Goal: Task Accomplishment & Management: Manage account settings

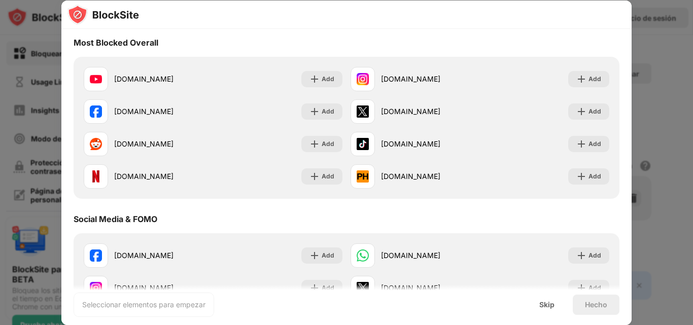
scroll to position [115, 0]
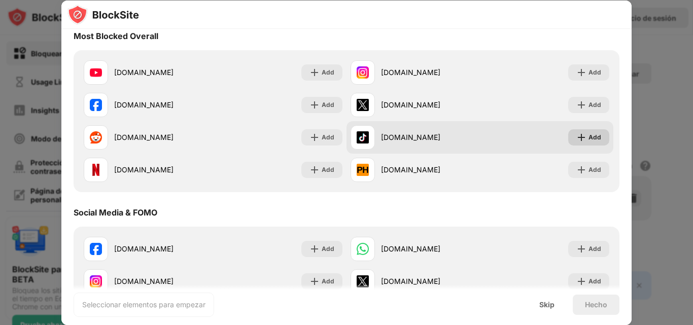
click at [594, 136] on div "Add" at bounding box center [588, 137] width 41 height 16
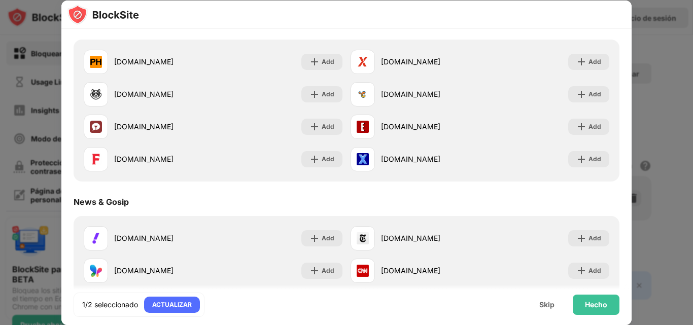
scroll to position [480, 0]
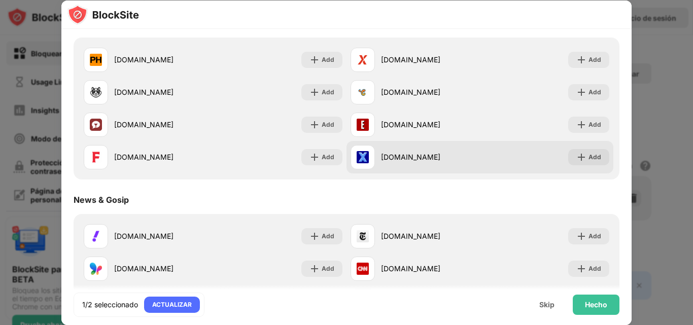
click at [381, 156] on div "xnxx.com" at bounding box center [430, 157] width 99 height 11
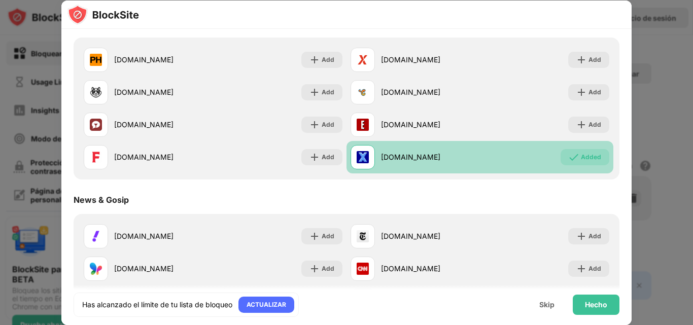
click at [381, 156] on div "xnxx.com" at bounding box center [430, 157] width 99 height 11
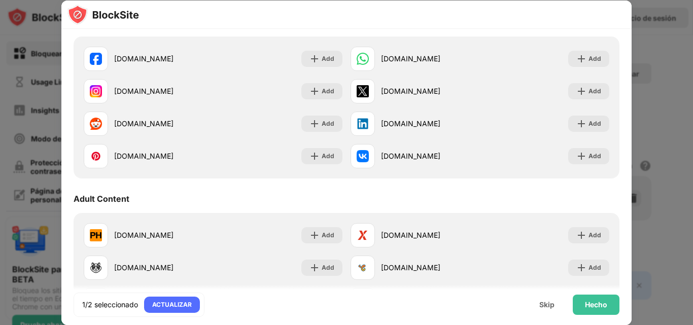
scroll to position [319, 0]
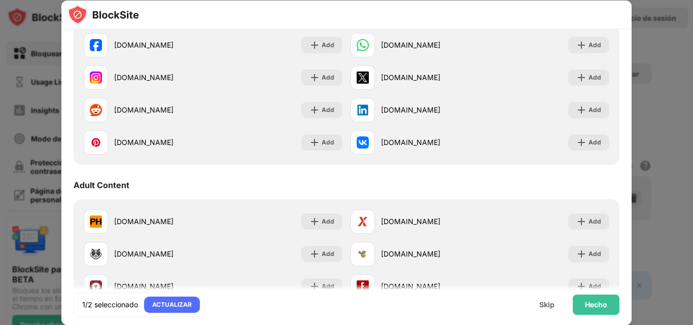
drag, startPoint x: 632, startPoint y: 132, endPoint x: 630, endPoint y: 154, distance: 22.4
click at [630, 325] on div "Construye tu lista de bloqueos Choose up to 1 items to block and start regainin…" at bounding box center [346, 325] width 693 height 0
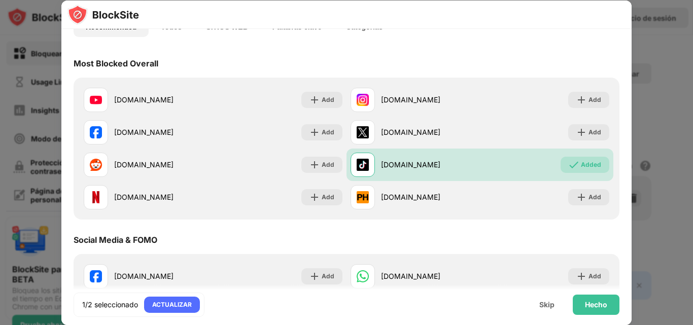
scroll to position [85, 0]
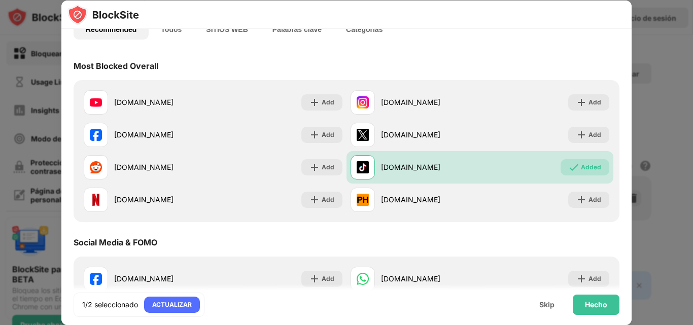
click at [125, 65] on div "Most Blocked Overall" at bounding box center [116, 66] width 85 height 10
drag, startPoint x: 144, startPoint y: 60, endPoint x: 106, endPoint y: 62, distance: 37.6
click at [106, 62] on div "Most Blocked Overall" at bounding box center [347, 66] width 546 height 28
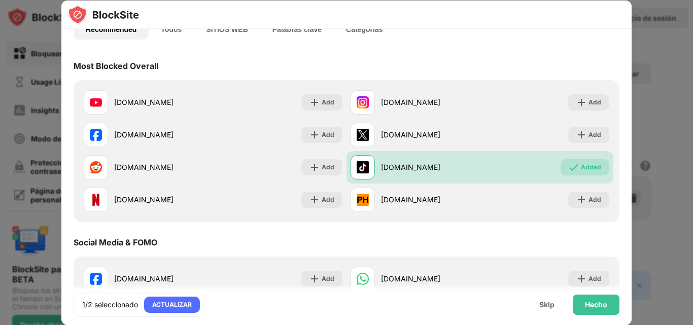
click at [267, 64] on div "Most Blocked Overall" at bounding box center [347, 66] width 546 height 28
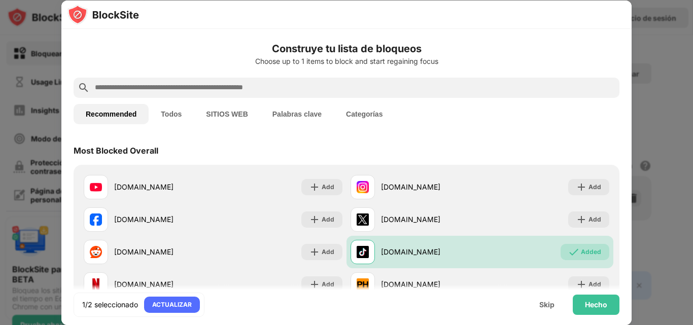
click at [180, 115] on button "Todos" at bounding box center [171, 114] width 45 height 20
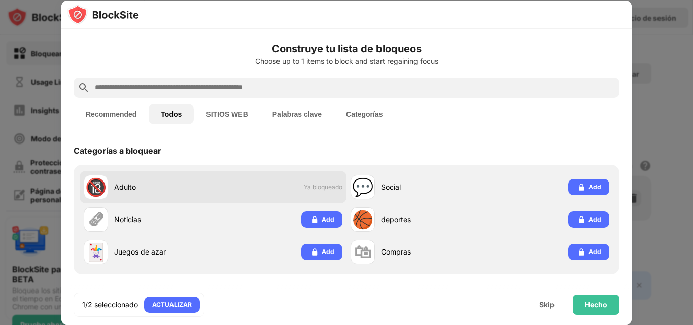
click at [316, 188] on span "Ya bloqueado" at bounding box center [323, 187] width 39 height 8
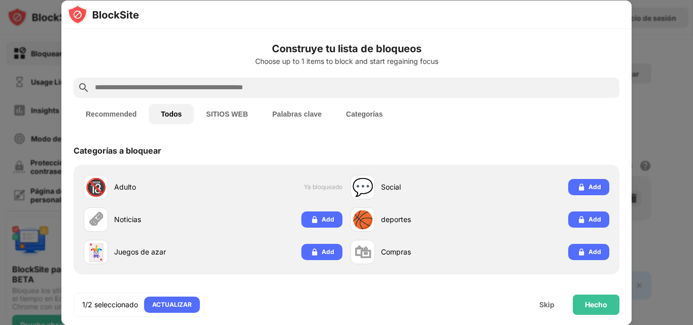
click at [229, 120] on button "SITIOS WEB" at bounding box center [227, 114] width 66 height 20
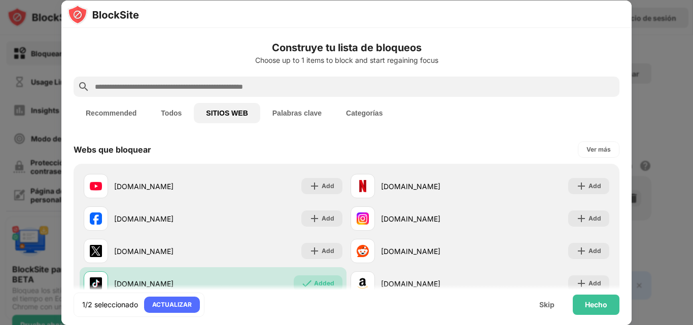
drag, startPoint x: 632, startPoint y: 101, endPoint x: 633, endPoint y: 128, distance: 26.4
click at [633, 128] on div at bounding box center [346, 162] width 693 height 325
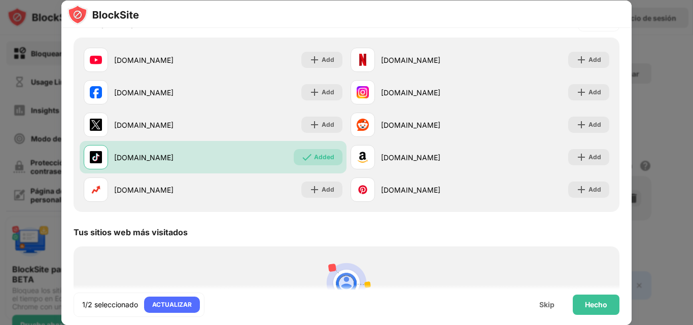
scroll to position [36, 0]
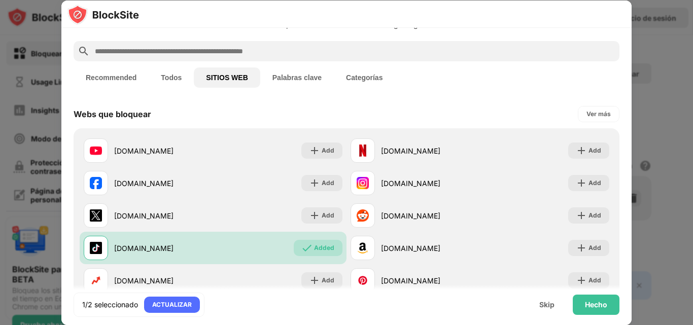
click at [293, 85] on button "Palabras clave" at bounding box center [297, 77] width 74 height 20
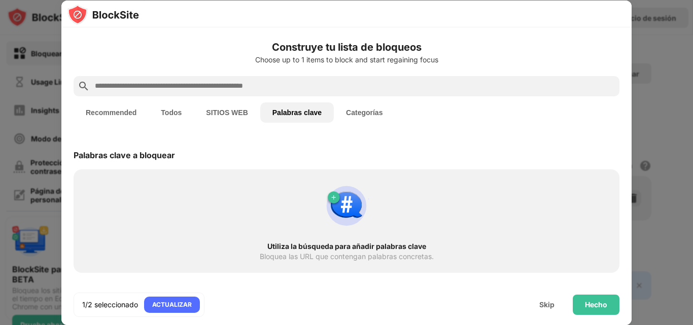
scroll to position [0, 0]
click at [369, 107] on button "Categorías" at bounding box center [364, 112] width 61 height 20
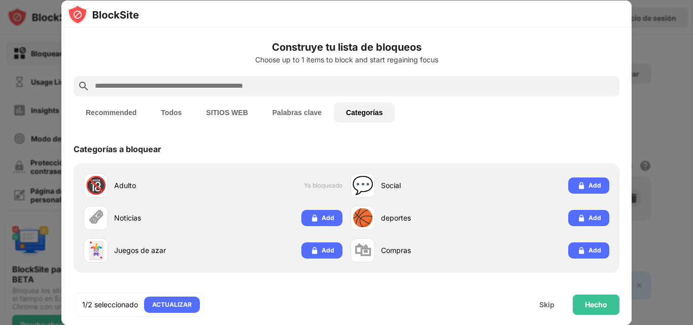
scroll to position [1, 0]
click at [118, 117] on button "Recommended" at bounding box center [111, 112] width 75 height 20
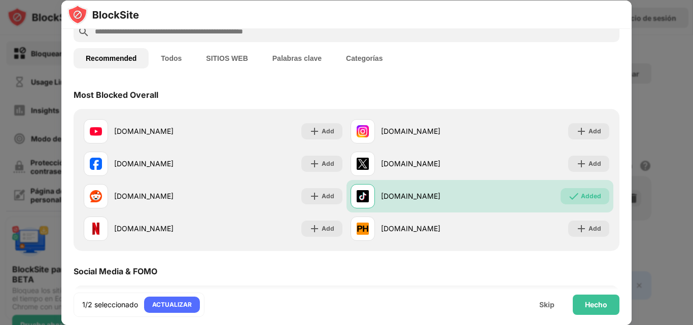
scroll to position [5, 0]
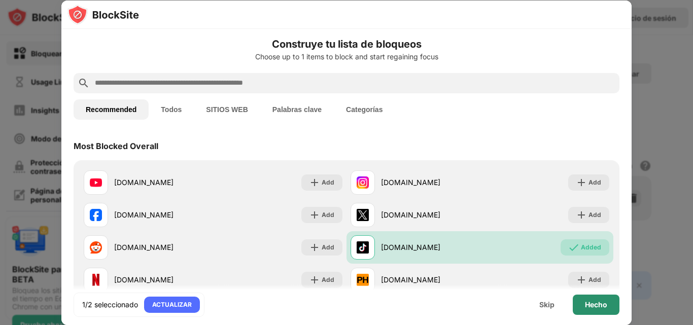
click at [583, 310] on div "Hecho" at bounding box center [596, 305] width 47 height 20
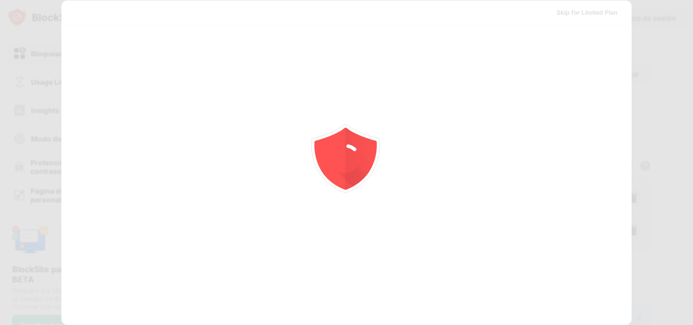
scroll to position [0, 0]
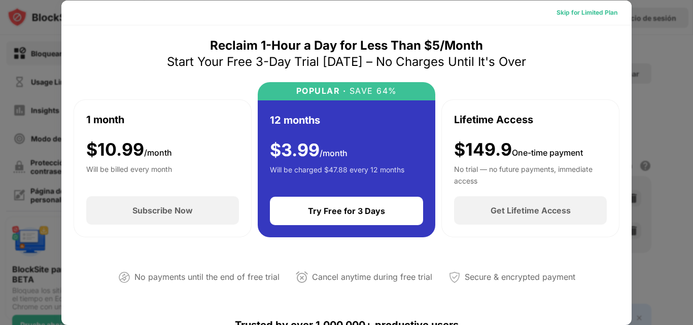
click at [584, 17] on div "Skip for Limited Plan" at bounding box center [587, 13] width 61 height 10
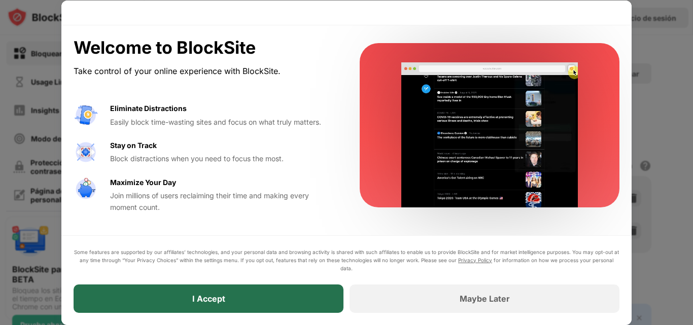
click at [302, 298] on div "I Accept" at bounding box center [209, 299] width 270 height 28
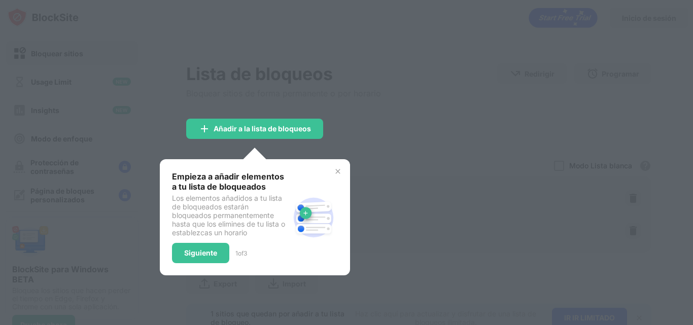
click at [333, 177] on div "Empieza a añadir elementos a tu lista de bloqueados Los elementos añadidos a tu…" at bounding box center [255, 217] width 166 height 92
click at [340, 170] on img at bounding box center [338, 171] width 8 height 8
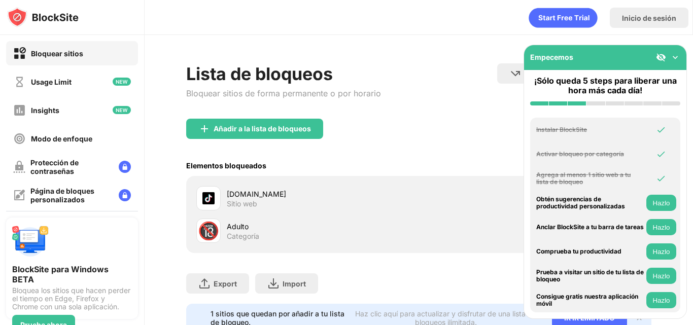
click at [677, 54] on img at bounding box center [675, 57] width 10 height 10
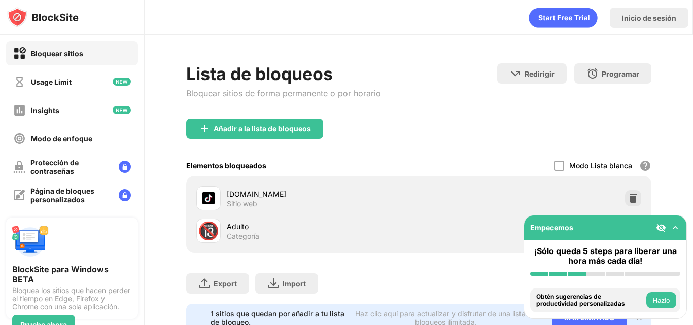
click at [673, 229] on img at bounding box center [675, 228] width 10 height 10
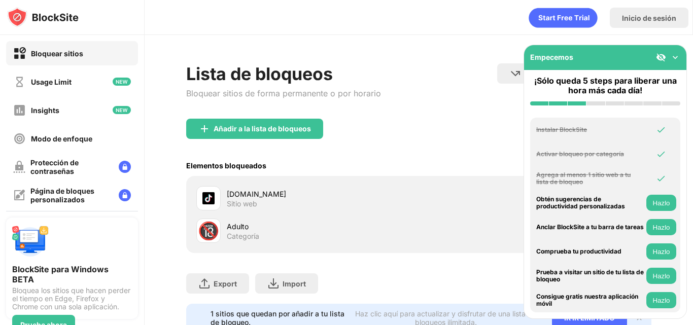
click at [677, 56] on img at bounding box center [675, 57] width 10 height 10
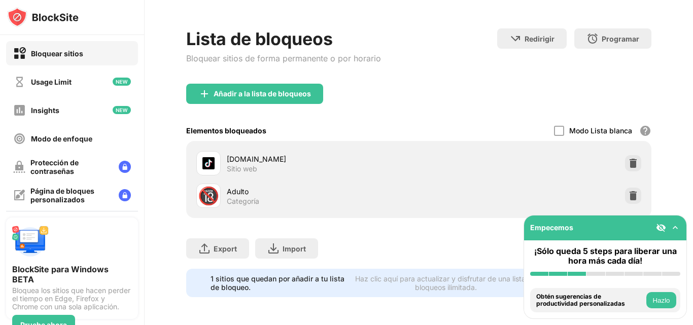
scroll to position [43, 0]
click at [628, 190] on img at bounding box center [633, 195] width 10 height 10
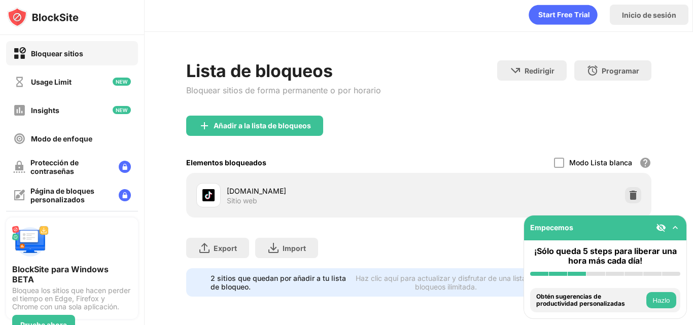
scroll to position [11, 0]
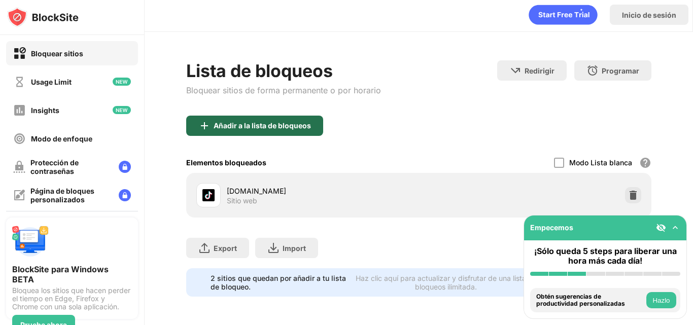
click at [286, 123] on div "Añadir a la lista de bloqueos" at bounding box center [254, 126] width 137 height 20
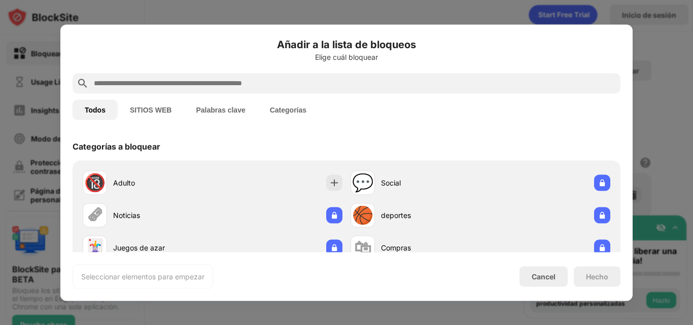
click at [159, 116] on button "SITIOS WEB" at bounding box center [151, 109] width 66 height 20
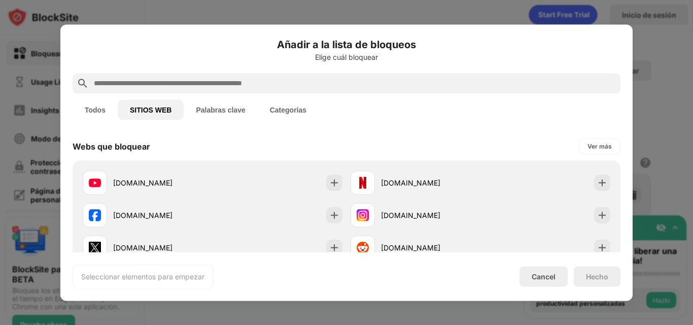
click at [217, 82] on input "text" at bounding box center [355, 83] width 524 height 12
click at [94, 113] on button "Todos" at bounding box center [95, 109] width 45 height 20
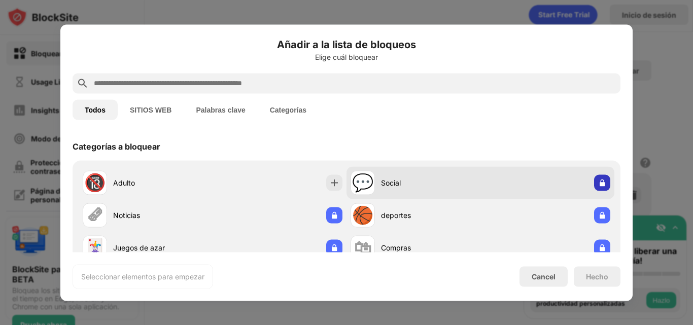
click at [597, 183] on img at bounding box center [602, 183] width 10 height 10
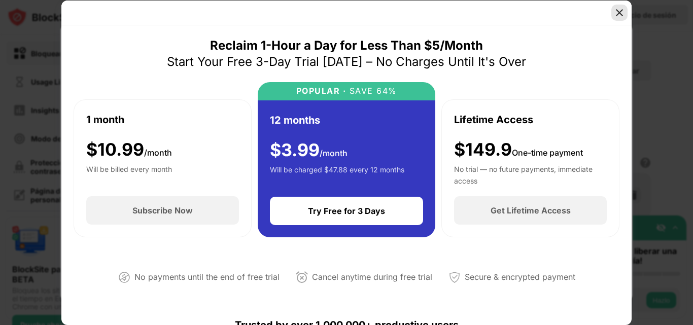
click at [625, 13] on div at bounding box center [619, 13] width 16 height 16
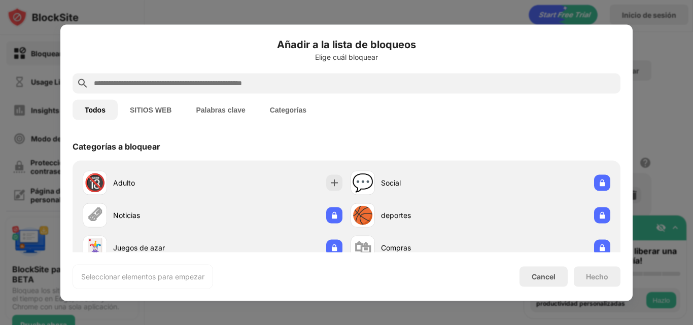
click at [677, 65] on div at bounding box center [346, 162] width 693 height 325
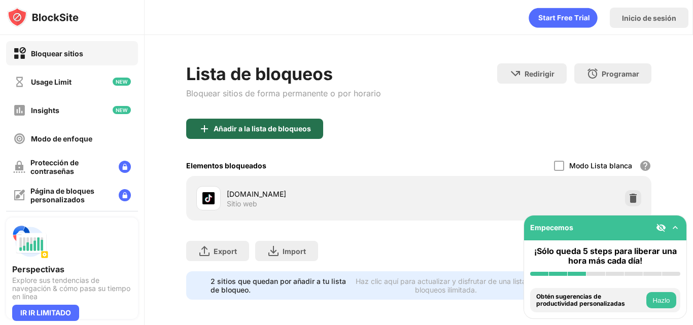
click at [290, 125] on div "Añadir a la lista de bloqueos" at bounding box center [262, 129] width 97 height 8
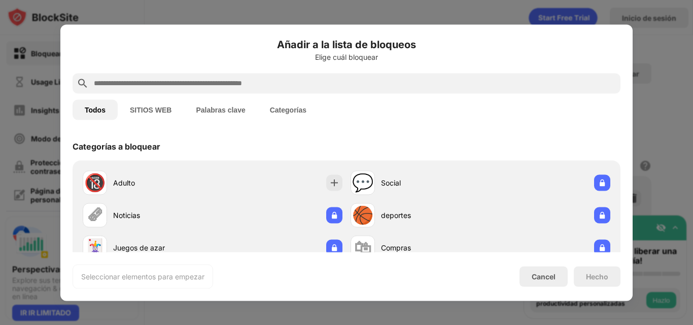
click at [283, 117] on button "Categorías" at bounding box center [288, 109] width 61 height 20
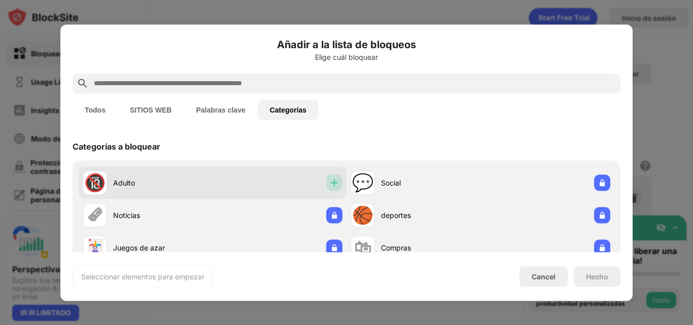
click at [334, 182] on img at bounding box center [334, 183] width 10 height 10
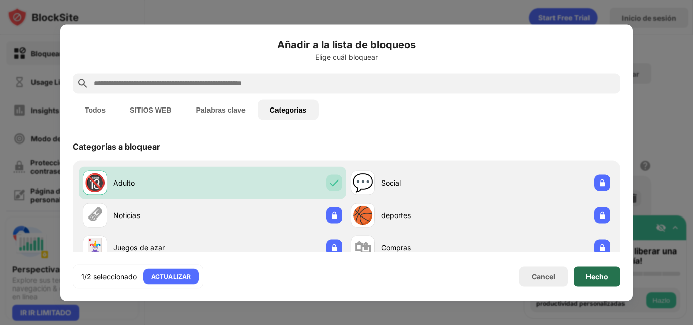
click at [610, 280] on div "Hecho" at bounding box center [597, 276] width 47 height 20
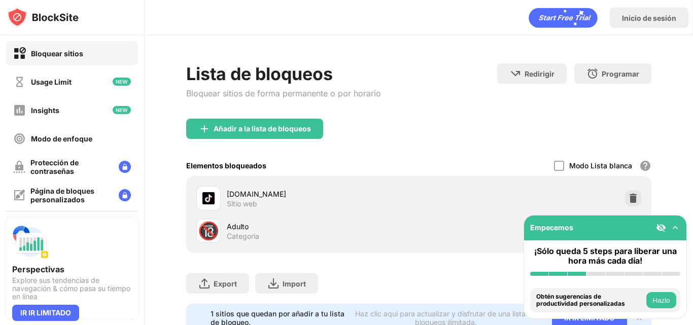
click at [677, 226] on img at bounding box center [675, 228] width 10 height 10
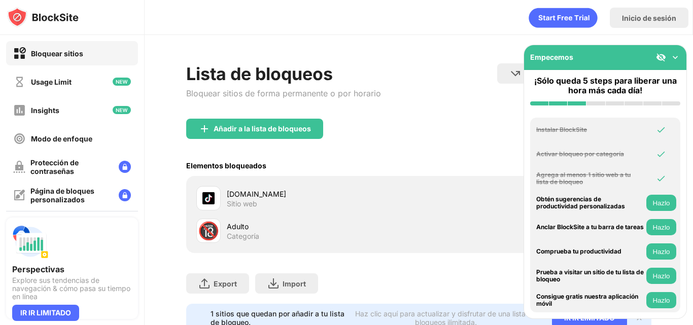
scroll to position [43, 0]
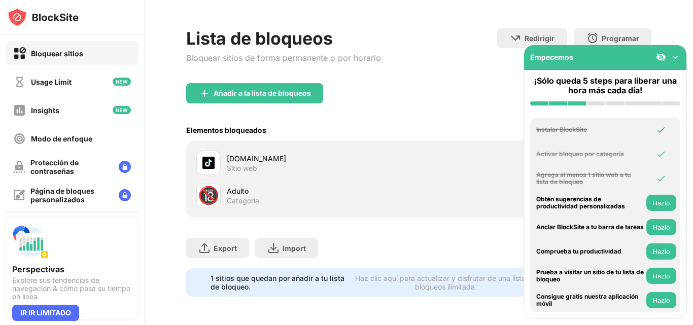
click at [674, 58] on img at bounding box center [675, 57] width 10 height 10
